Goal: Task Accomplishment & Management: Use online tool/utility

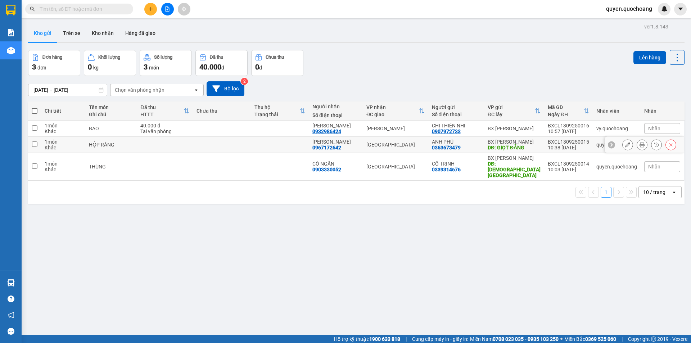
drag, startPoint x: 511, startPoint y: 147, endPoint x: 507, endPoint y: 157, distance: 10.4
click at [509, 148] on div "DĐ: GIỌT ĐẮNG" at bounding box center [514, 148] width 53 height 6
checkbox input "true"
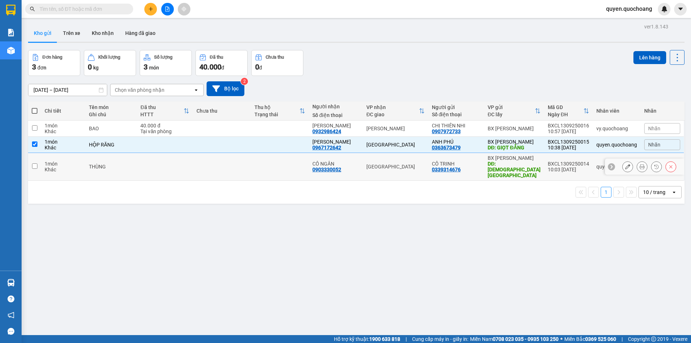
click at [508, 163] on div "DĐ: [DEMOGRAPHIC_DATA][GEOGRAPHIC_DATA]" at bounding box center [514, 169] width 53 height 17
checkbox input "true"
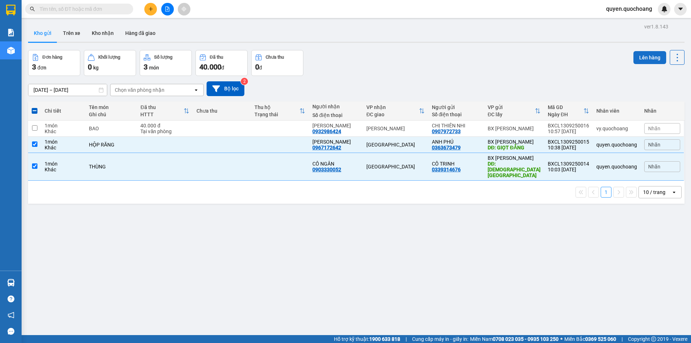
click at [637, 55] on button "Lên hàng" at bounding box center [650, 57] width 33 height 13
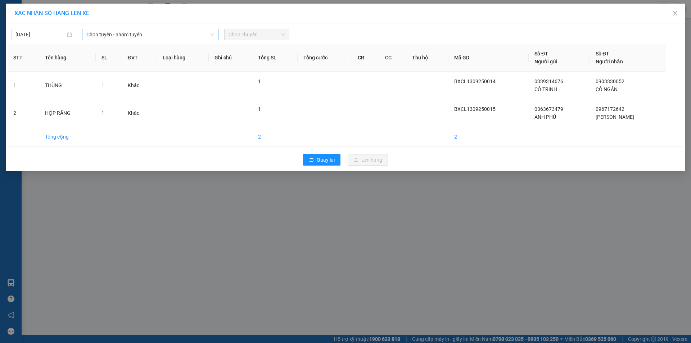
click at [125, 37] on span "Chọn tuyến - nhóm tuyến" at bounding box center [150, 34] width 128 height 11
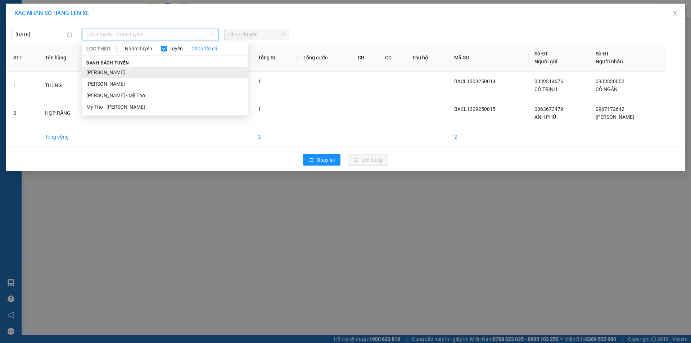
click at [131, 71] on li "[PERSON_NAME]" at bounding box center [165, 73] width 166 height 12
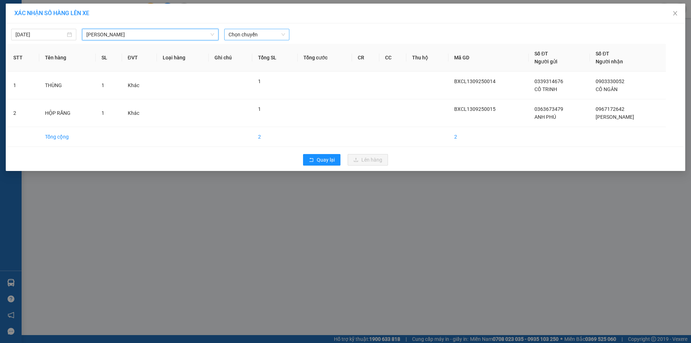
click at [237, 35] on span "Chọn chuyến" at bounding box center [257, 34] width 57 height 11
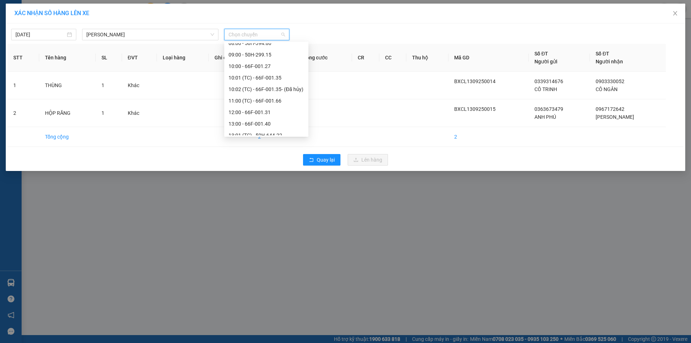
scroll to position [216, 0]
click at [264, 96] on div "11:00 (TC) - 66F-001.66" at bounding box center [267, 98] width 76 height 8
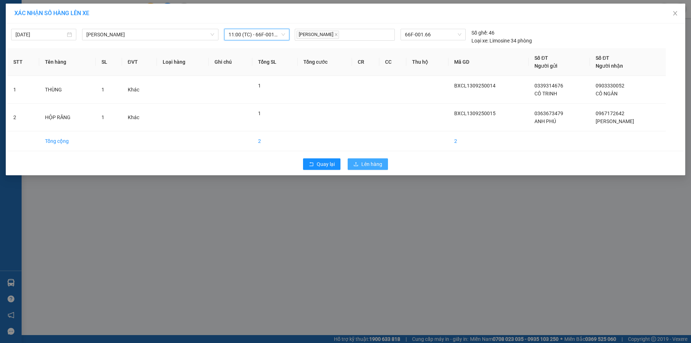
click at [358, 167] on button "Lên hàng" at bounding box center [368, 164] width 40 height 12
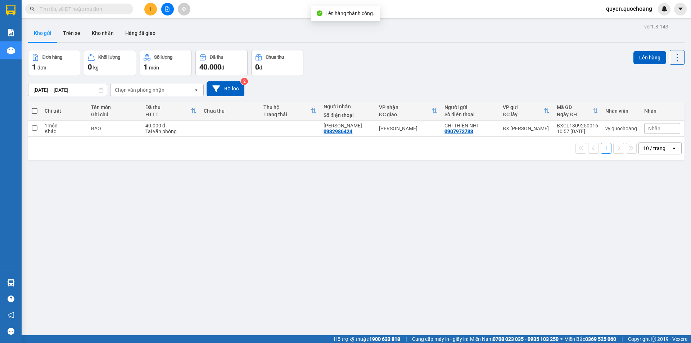
click at [143, 7] on div at bounding box center [167, 9] width 54 height 13
click at [149, 12] on button at bounding box center [150, 9] width 13 height 13
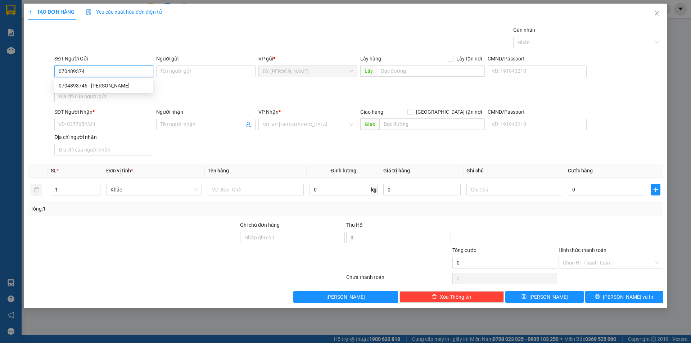
type input "0704893746"
click at [124, 88] on div "0704893746 - [PERSON_NAME]" at bounding box center [104, 86] width 90 height 8
type input "[PERSON_NAME]"
type input "0704893746"
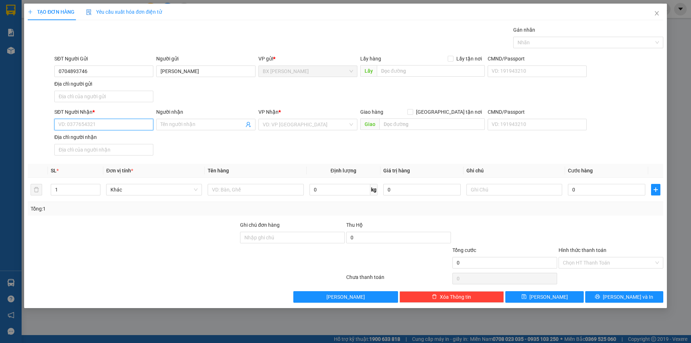
click at [123, 122] on input "SĐT Người Nhận *" at bounding box center [103, 125] width 99 height 12
click at [68, 129] on input "0387521377" at bounding box center [103, 125] width 99 height 12
click at [70, 128] on input "0387521377" at bounding box center [103, 125] width 99 height 12
type input "0387521377"
click at [184, 126] on input "Người nhận" at bounding box center [202, 125] width 83 height 8
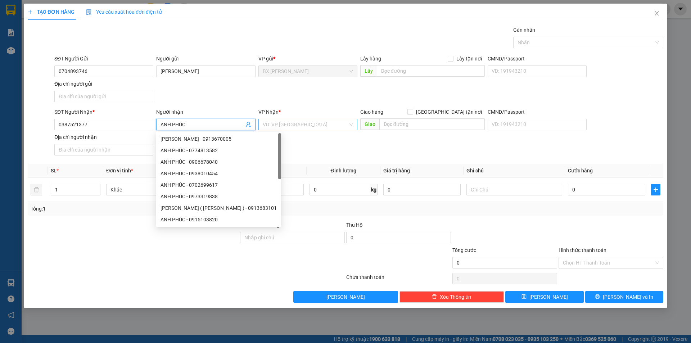
type input "ANH PHÚC"
click at [310, 127] on input "search" at bounding box center [305, 124] width 85 height 11
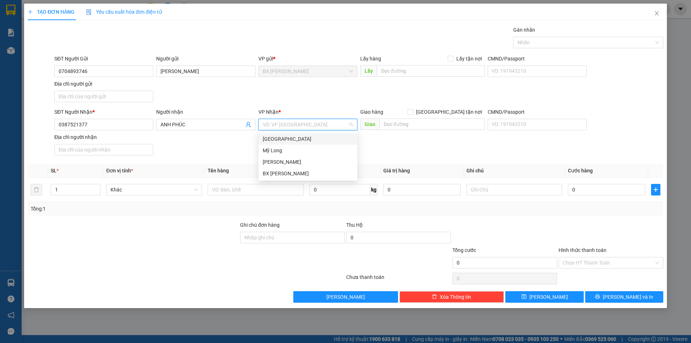
click at [313, 137] on div "[GEOGRAPHIC_DATA]" at bounding box center [308, 139] width 90 height 8
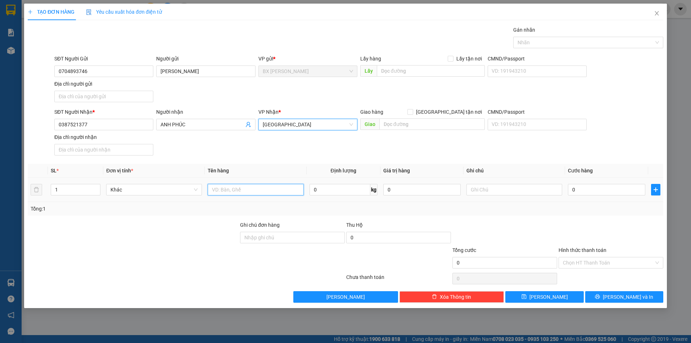
click at [234, 193] on input "text" at bounding box center [256, 190] width 96 height 12
type input "THÙNG"
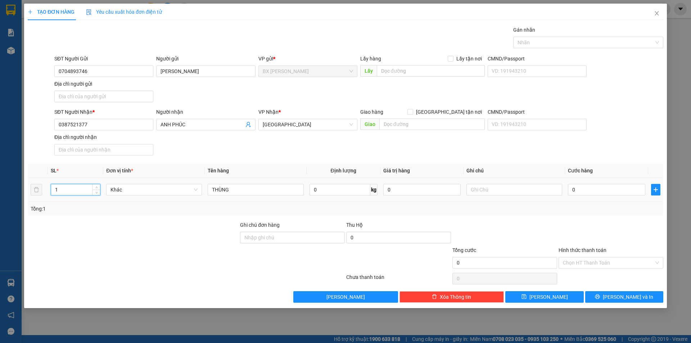
drag, startPoint x: 66, startPoint y: 185, endPoint x: 35, endPoint y: 199, distance: 34.7
click at [39, 198] on tr "1 Khác THÙNG 0 kg 0 0" at bounding box center [346, 190] width 636 height 24
type input "2"
click at [406, 69] on input "text" at bounding box center [431, 71] width 108 height 12
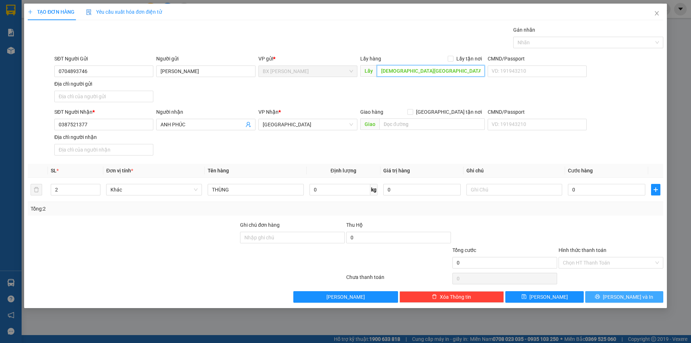
type input "[DEMOGRAPHIC_DATA][GEOGRAPHIC_DATA]"
click at [620, 295] on span "[PERSON_NAME] và In" at bounding box center [628, 297] width 50 height 8
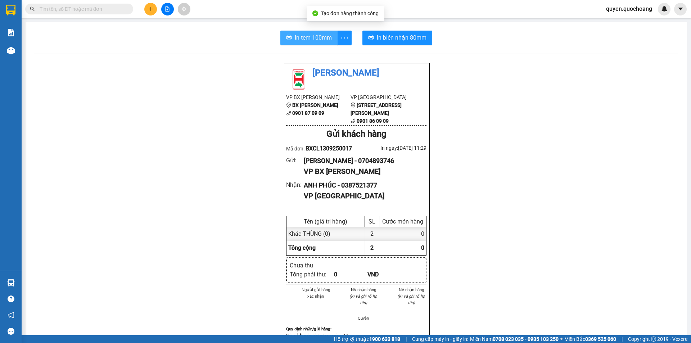
drag, startPoint x: 308, startPoint y: 35, endPoint x: 321, endPoint y: 28, distance: 15.5
click at [308, 34] on span "In tem 100mm" at bounding box center [313, 37] width 37 height 9
click at [299, 33] on button "In tem 100mm" at bounding box center [309, 38] width 57 height 14
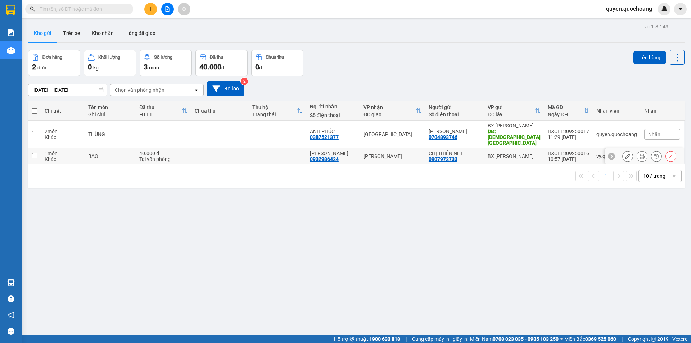
click at [438, 156] on div "0907972733" at bounding box center [443, 159] width 29 height 6
click at [470, 154] on div "CHỊ THIÊN NHI 0907972733" at bounding box center [455, 157] width 52 height 12
checkbox input "true"
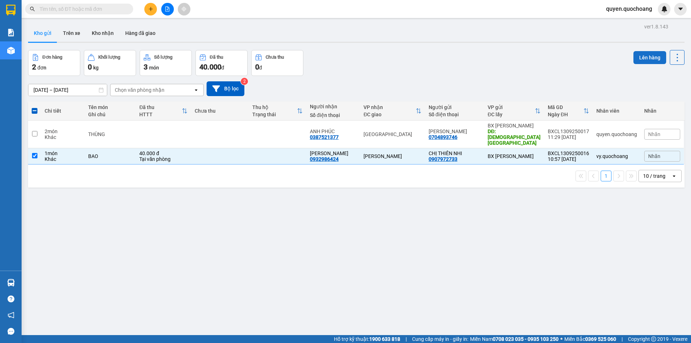
click at [646, 53] on button "Lên hàng" at bounding box center [650, 57] width 33 height 13
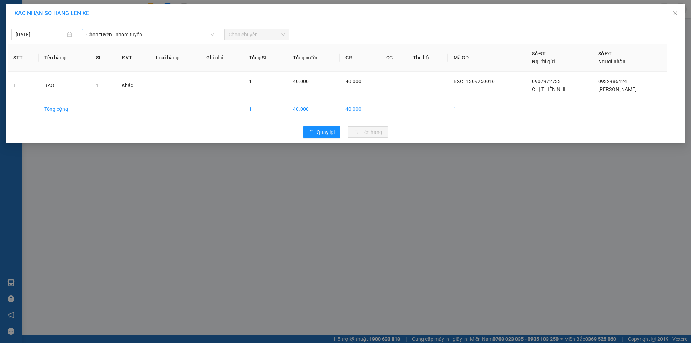
click at [147, 37] on span "Chọn tuyến - nhóm tuyến" at bounding box center [150, 34] width 128 height 11
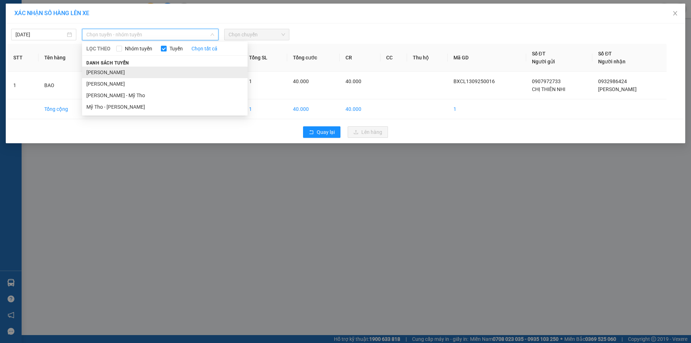
click at [111, 72] on li "[PERSON_NAME]" at bounding box center [165, 73] width 166 height 12
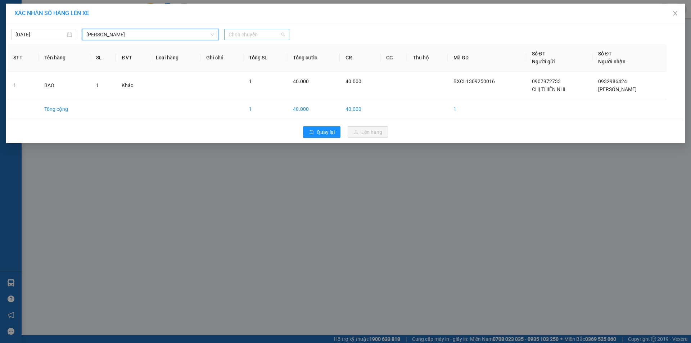
click at [247, 40] on div "Chọn chuyến" at bounding box center [256, 35] width 65 height 12
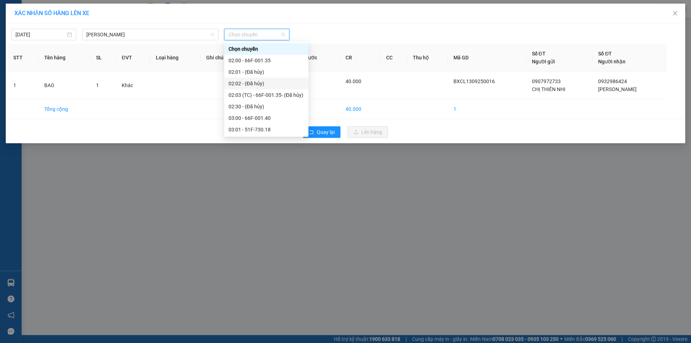
scroll to position [180, 0]
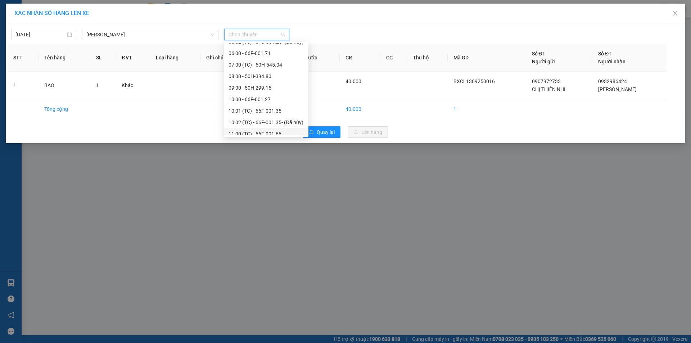
click at [245, 134] on div "11:00 (TC) - 66F-001.66" at bounding box center [267, 134] width 76 height 8
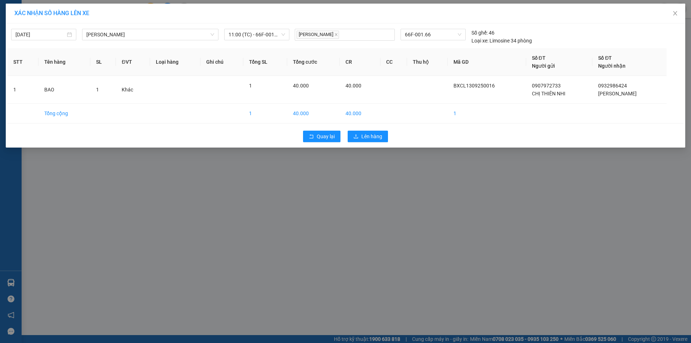
click at [367, 130] on div "Quay lại Lên hàng" at bounding box center [346, 136] width 676 height 19
click at [363, 134] on span "Lên hàng" at bounding box center [372, 137] width 21 height 8
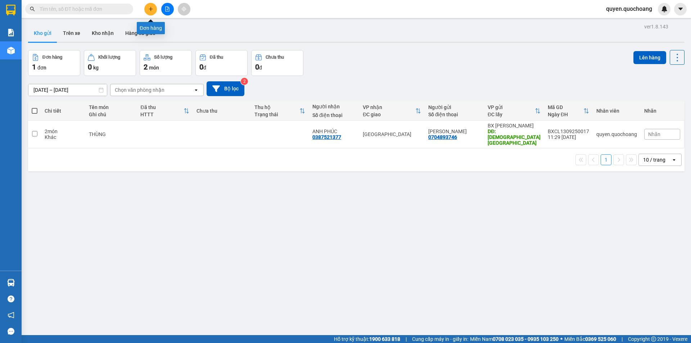
click at [153, 8] on icon "plus" at bounding box center [150, 8] width 5 height 5
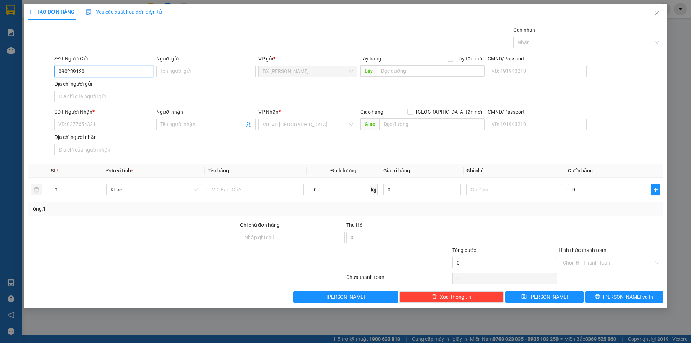
type input "0902391200"
click at [116, 82] on div "0902391200 - [PERSON_NAME]" at bounding box center [104, 86] width 90 height 8
type input "[PERSON_NAME]"
type input "0902391200"
click at [114, 125] on input "SĐT Người Nhận *" at bounding box center [103, 125] width 99 height 12
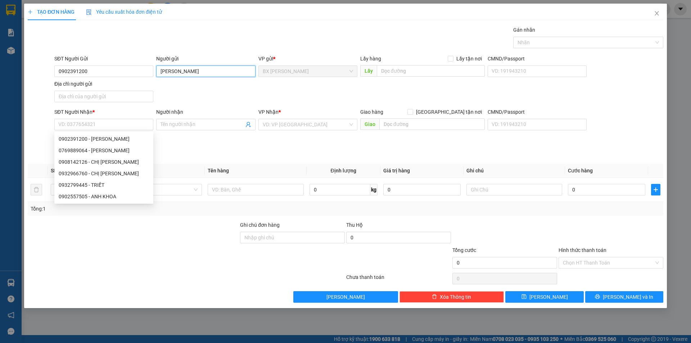
drag, startPoint x: 210, startPoint y: 70, endPoint x: 0, endPoint y: 57, distance: 210.3
click at [0, 57] on div "TẠO ĐƠN HÀNG Yêu cầu xuất hóa đơn điện tử Transit Pickup Surcharge Ids Transit …" at bounding box center [345, 171] width 691 height 343
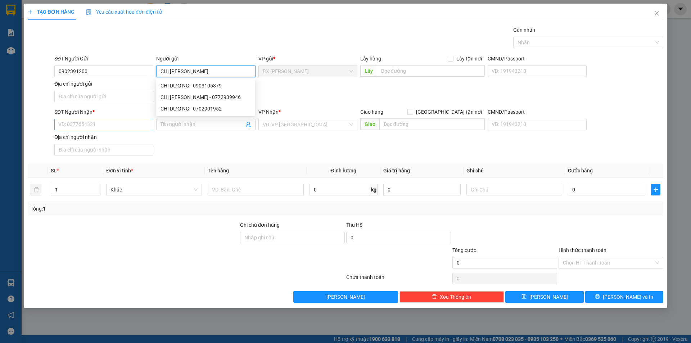
type input "CHỊ [PERSON_NAME]"
click at [101, 125] on input "SĐT Người Nhận *" at bounding box center [103, 125] width 99 height 12
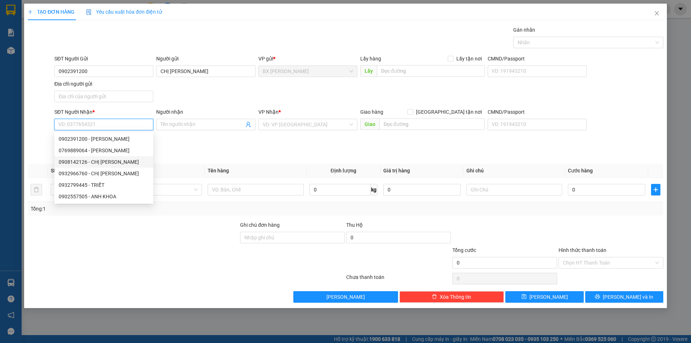
click at [95, 165] on div "0908142126 - CHỊ [PERSON_NAME]" at bounding box center [104, 162] width 90 height 8
type input "0908142126"
type input "CHỊ [PERSON_NAME]"
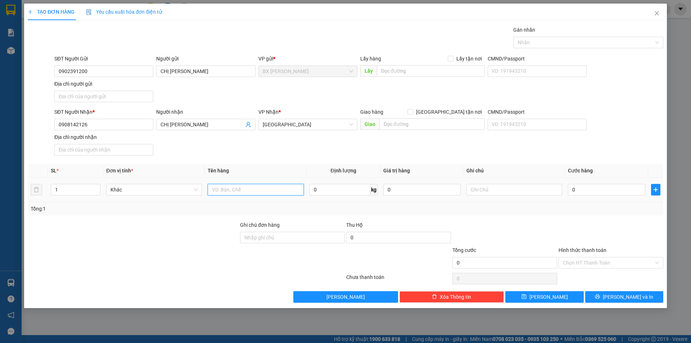
click at [259, 191] on input "text" at bounding box center [256, 190] width 96 height 12
type input "THÙNG+BỌC"
drag, startPoint x: 1, startPoint y: 182, endPoint x: 0, endPoint y: 176, distance: 5.4
click at [0, 181] on div "TẠO ĐƠN HÀNG Yêu cầu xuất hóa đơn điện tử Transit Pickup Surcharge Ids Transit …" at bounding box center [345, 171] width 691 height 343
type input "3"
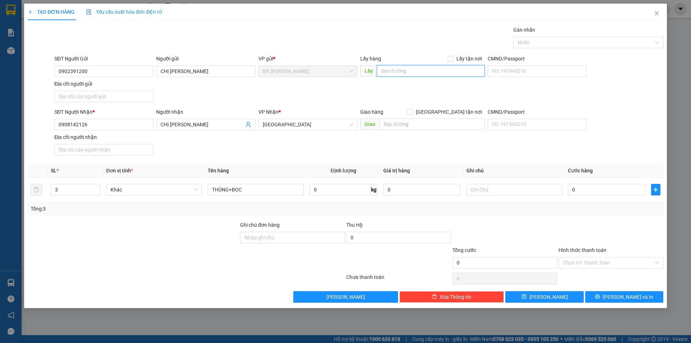
click at [412, 72] on input "text" at bounding box center [431, 71] width 108 height 12
type input "CF PHA MÁY ĐẦU CAO TỐC"
drag, startPoint x: 616, startPoint y: 294, endPoint x: 611, endPoint y: 289, distance: 6.9
click at [616, 294] on button "[PERSON_NAME] và In" at bounding box center [625, 297] width 78 height 12
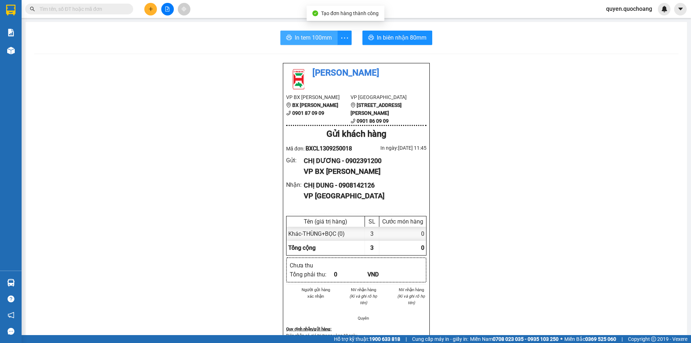
click at [324, 32] on button "In tem 100mm" at bounding box center [309, 38] width 57 height 14
drag, startPoint x: 309, startPoint y: 39, endPoint x: 313, endPoint y: 39, distance: 4.4
click at [309, 39] on span "In tem 100mm" at bounding box center [313, 37] width 37 height 9
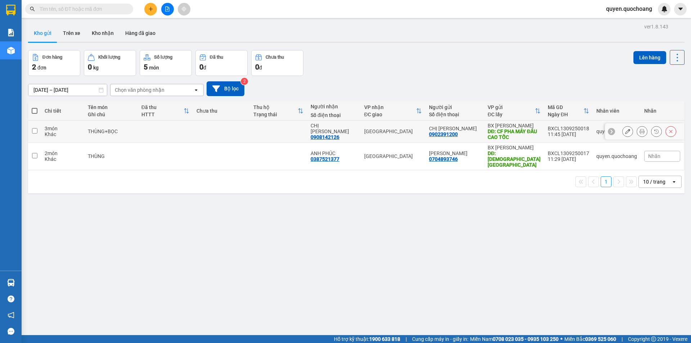
drag, startPoint x: 520, startPoint y: 133, endPoint x: 519, endPoint y: 149, distance: 16.2
click at [520, 134] on div "DĐ: CF PHA MÁY ĐẦU CAO TỐC" at bounding box center [514, 135] width 53 height 12
checkbox input "true"
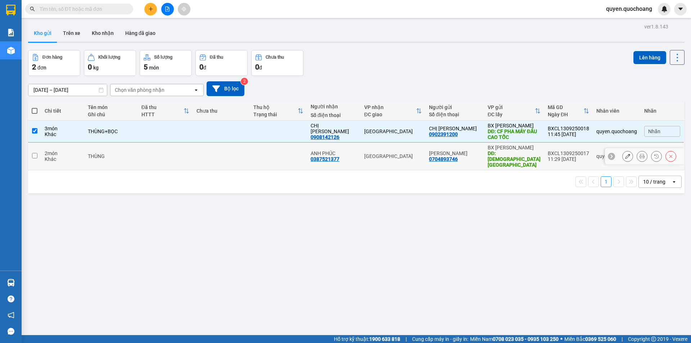
click at [519, 149] on div "BX [PERSON_NAME]" at bounding box center [514, 148] width 53 height 6
checkbox input "true"
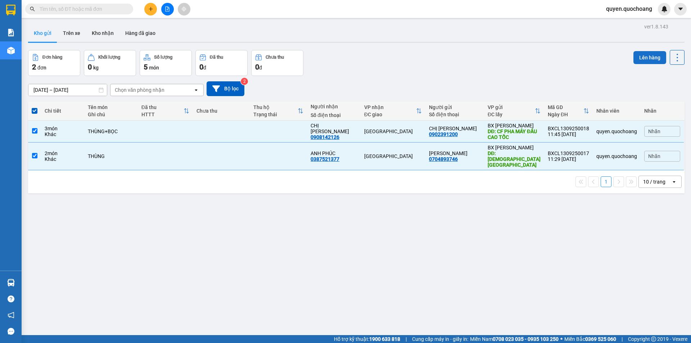
click at [649, 60] on button "Lên hàng" at bounding box center [650, 57] width 33 height 13
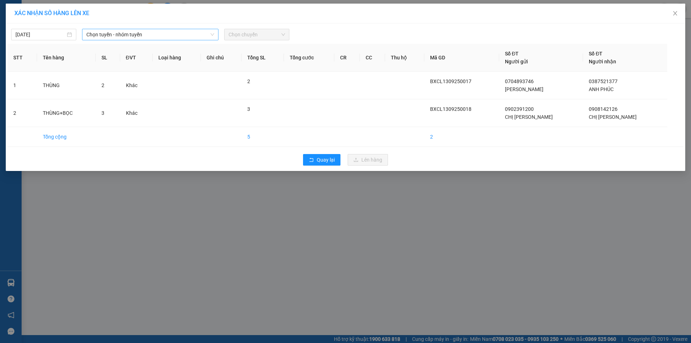
click at [163, 41] on div "[DATE] Chọn tuyến - nhóm tuyến Chọn chuyến STT Tên hàng SL ĐVT Loại hàng Ghi ch…" at bounding box center [346, 97] width 680 height 148
drag, startPoint x: 166, startPoint y: 36, endPoint x: 157, endPoint y: 56, distance: 22.1
click at [166, 36] on span "Chọn tuyến - nhóm tuyến" at bounding box center [150, 34] width 128 height 11
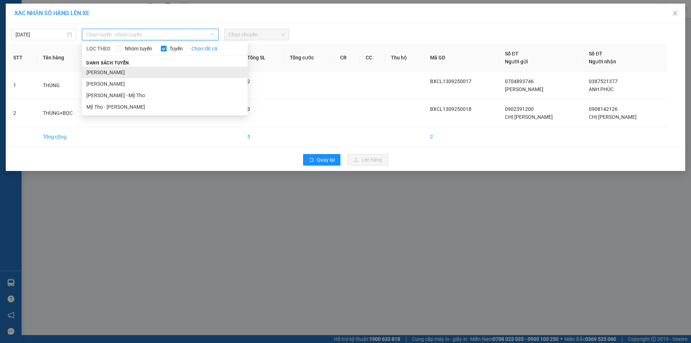
click at [142, 69] on li "[PERSON_NAME]" at bounding box center [165, 73] width 166 height 12
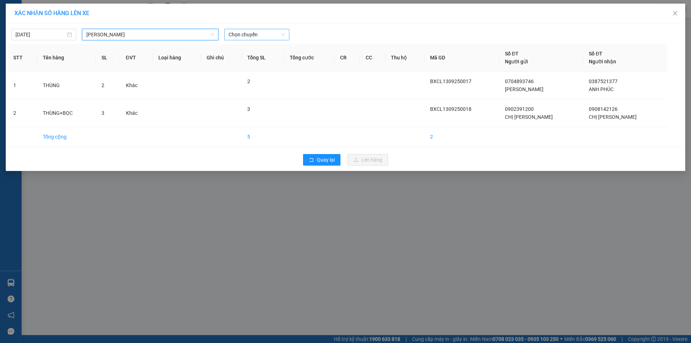
click at [265, 36] on span "Chọn chuyến" at bounding box center [257, 34] width 57 height 11
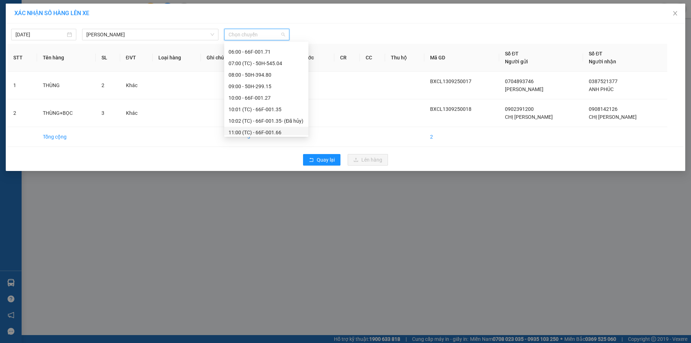
scroll to position [216, 0]
click at [263, 106] on div "12:00 - 66F-001.31" at bounding box center [267, 110] width 76 height 8
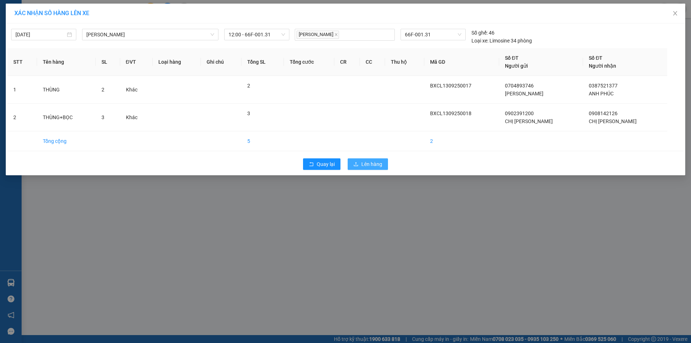
click at [353, 168] on button "Lên hàng" at bounding box center [368, 164] width 40 height 12
